Goal: Task Accomplishment & Management: Complete application form

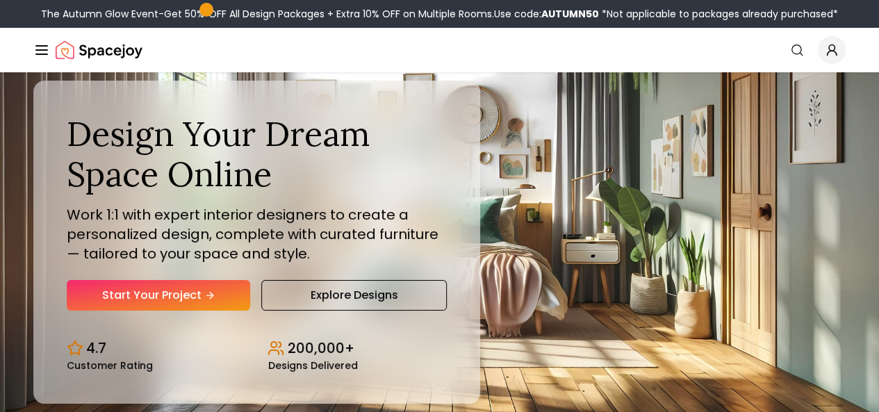
drag, startPoint x: 0, startPoint y: 0, endPoint x: 710, endPoint y: 179, distance: 732.2
drag, startPoint x: 710, startPoint y: 179, endPoint x: 775, endPoint y: 215, distance: 74.6
click at [782, 219] on div "Design Your Dream Space Online Work 1:1 with expert interior designers to creat…" at bounding box center [439, 242] width 879 height 340
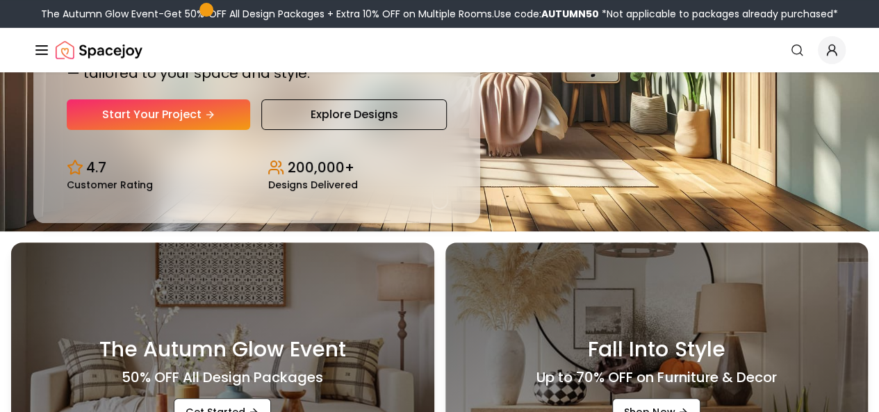
scroll to position [139, 0]
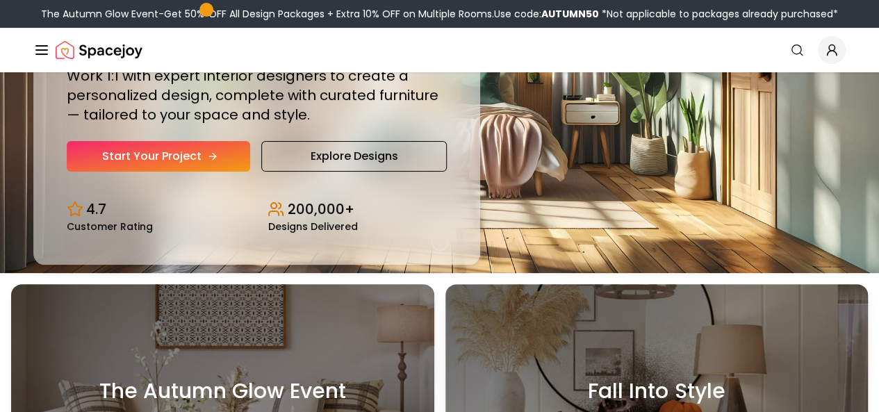
click at [127, 172] on link "Start Your Project" at bounding box center [158, 156] width 183 height 31
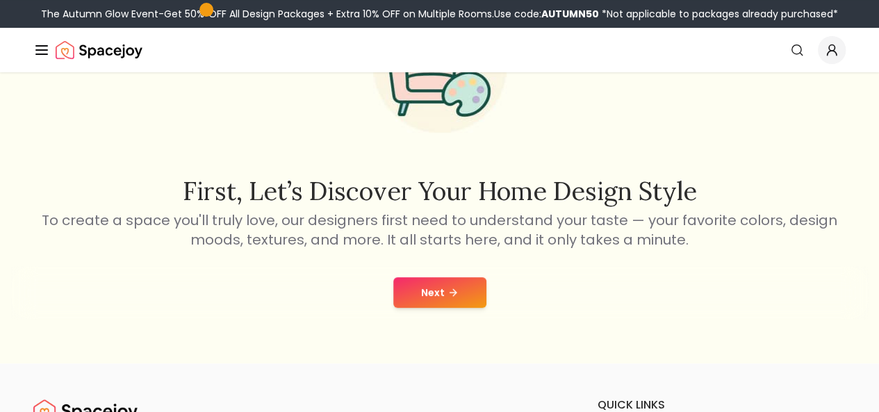
scroll to position [208, 0]
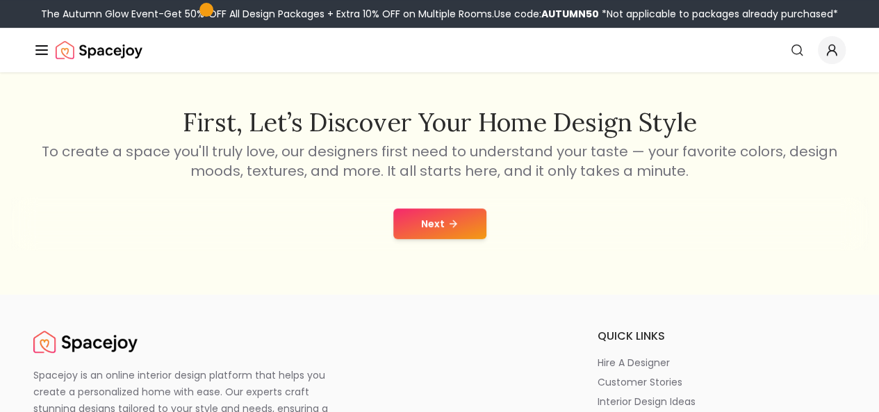
click at [457, 220] on icon at bounding box center [452, 223] width 11 height 11
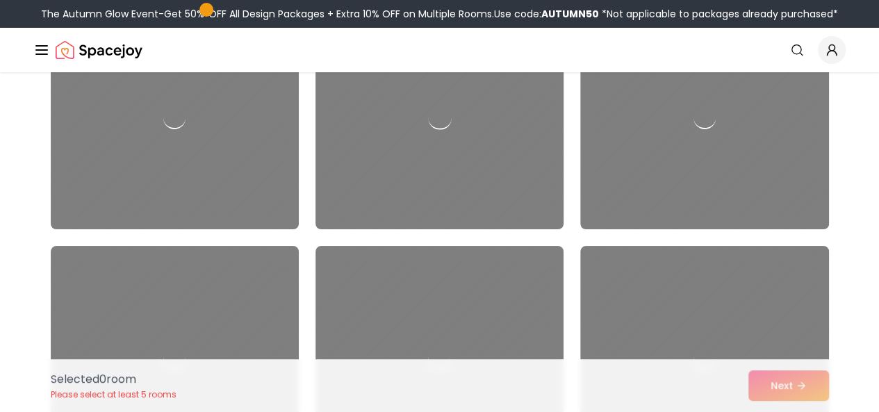
scroll to position [5211, 0]
